Goal: Task Accomplishment & Management: Manage account settings

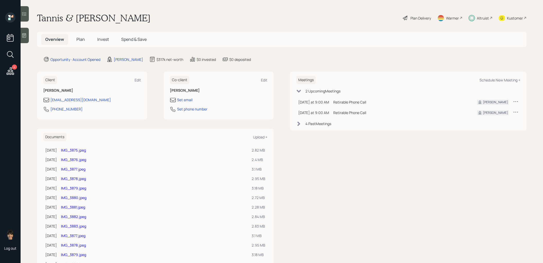
click at [80, 38] on span "Plan" at bounding box center [80, 40] width 8 height 6
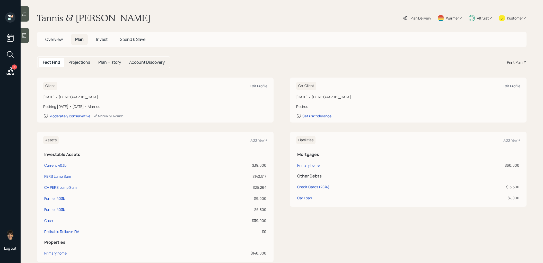
scroll to position [6, 0]
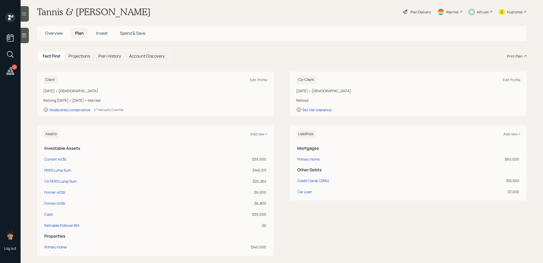
click at [103, 33] on span "Invest" at bounding box center [102, 33] width 12 height 6
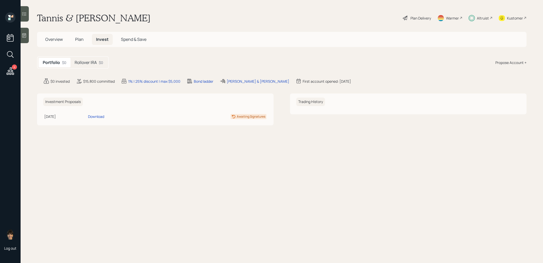
click at [90, 58] on div "Rollover IRA $0" at bounding box center [88, 63] width 37 height 10
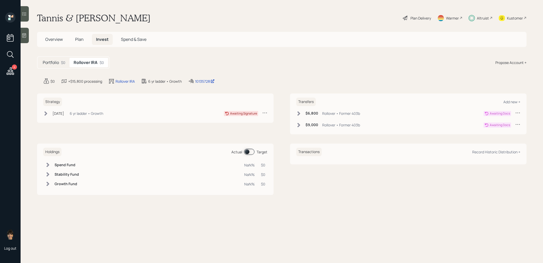
click at [57, 38] on span "Overview" at bounding box center [53, 40] width 17 height 6
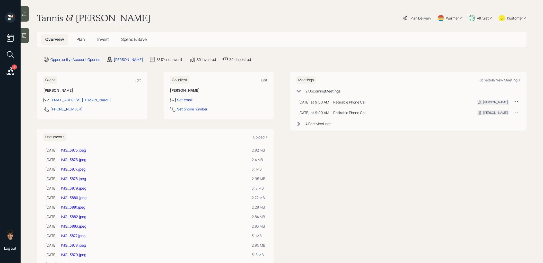
scroll to position [88, 0]
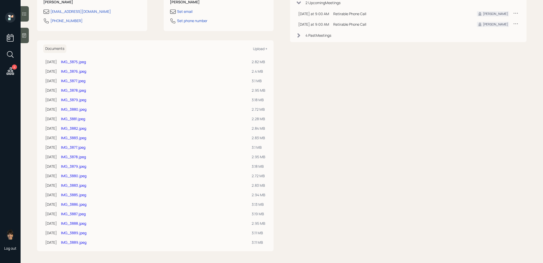
click at [73, 60] on link "IMG_3875.jpeg" at bounding box center [73, 61] width 25 height 5
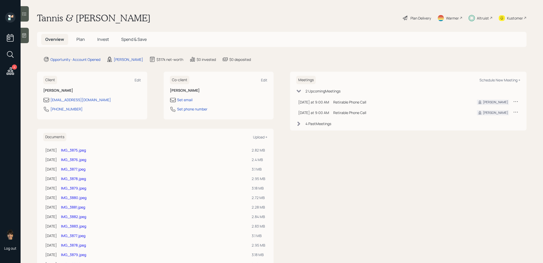
click at [99, 42] on span "Invest" at bounding box center [103, 40] width 12 height 6
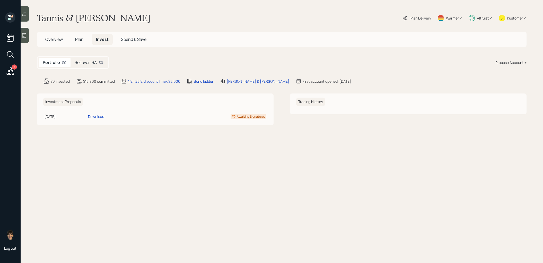
click at [91, 65] on h5 "Rollover IRA" at bounding box center [86, 62] width 22 height 5
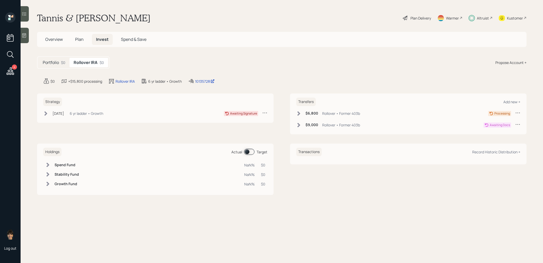
click at [46, 112] on icon at bounding box center [45, 113] width 3 height 4
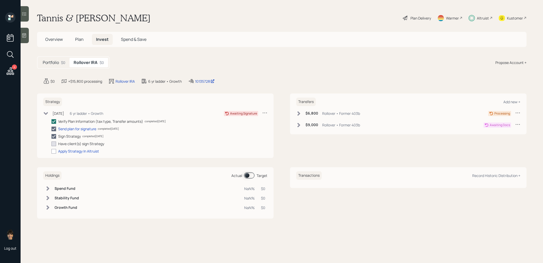
click at [78, 42] on span "Plan" at bounding box center [79, 40] width 8 height 6
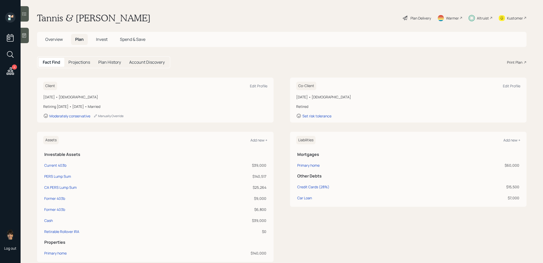
click at [104, 41] on span "Invest" at bounding box center [102, 40] width 12 height 6
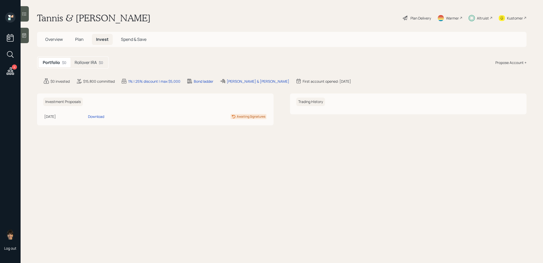
click at [87, 62] on h5 "Rollover IRA" at bounding box center [86, 62] width 22 height 5
